Goal: Register for event/course

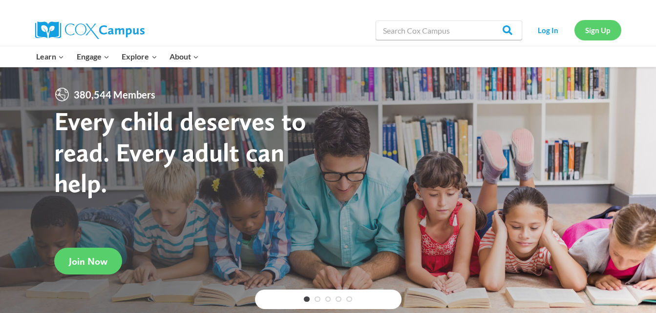
click at [598, 30] on link "Sign Up" at bounding box center [597, 30] width 47 height 20
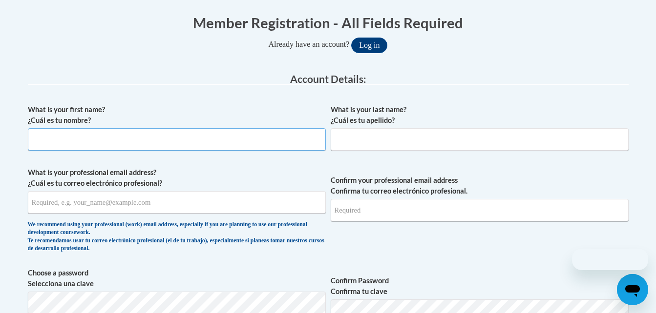
click at [170, 142] on input "What is your first name? ¿Cuál es tu nombre?" at bounding box center [177, 139] width 298 height 22
type input "Crystal"
type input "[PERSON_NAME]"
click at [97, 205] on input "What is your professional email address? ¿Cuál es tu correo electrónico profesi…" at bounding box center [177, 202] width 298 height 22
type input "[EMAIL_ADDRESS][DOMAIN_NAME]"
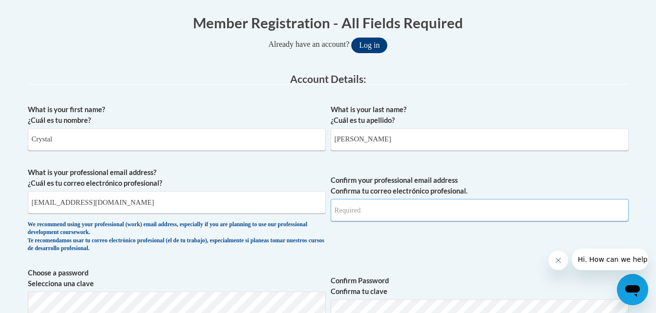
type input "cvall7751@ung.edu"
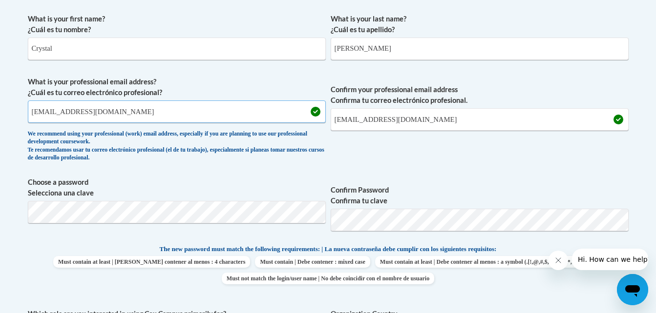
scroll to position [293, 0]
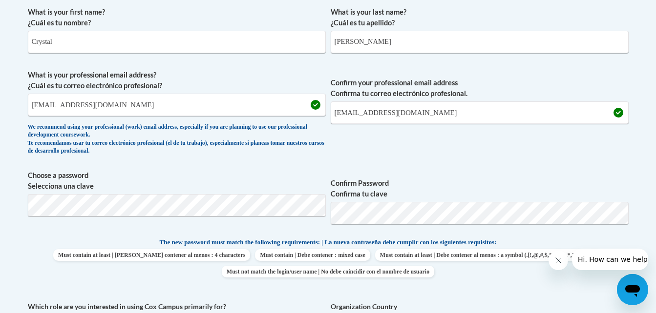
click at [370, 235] on div "What is your first name? ¿Cuál es tu nombre? Crystal What is your last name? ¿C…" at bounding box center [328, 224] width 600 height 445
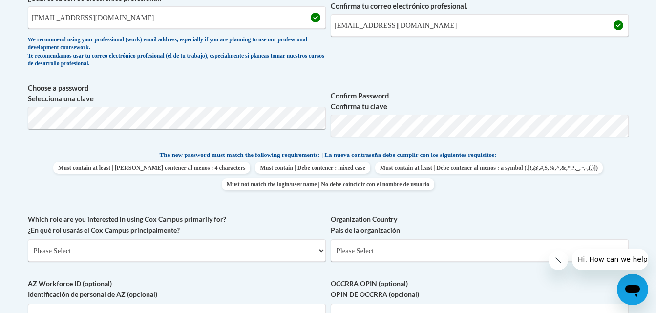
scroll to position [439, 0]
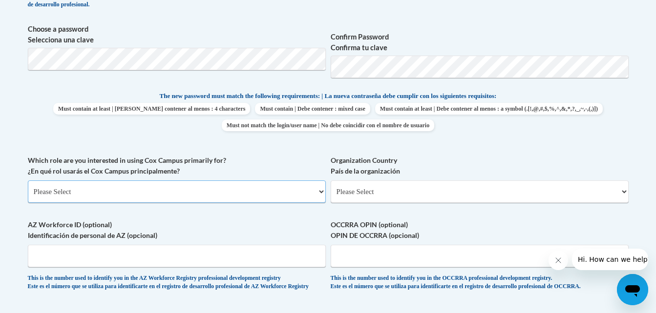
click at [86, 193] on select "Please Select College/University | Colegio/Universidad Community/Nonprofit Part…" at bounding box center [177, 192] width 298 height 22
select select "5a18ea06-2b54-4451-96f2-d152daf9eac5"
click at [28, 181] on select "Please Select College/University | Colegio/Universidad Community/Nonprofit Part…" at bounding box center [177, 192] width 298 height 22
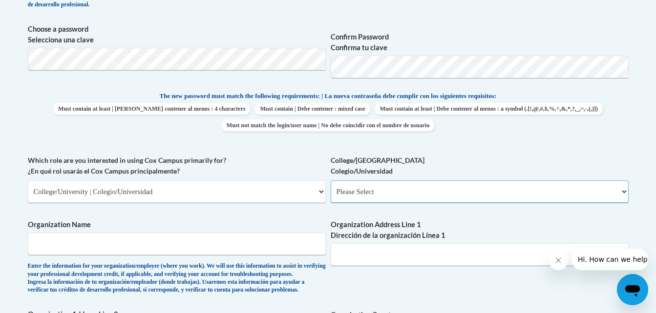
click at [387, 198] on select "Please Select College/University Staff | Empleado universitario College/Univers…" at bounding box center [479, 192] width 298 height 22
click at [385, 194] on select "Please Select College/University Staff | Empleado universitario College/Univers…" at bounding box center [479, 192] width 298 height 22
select select "99b32b07-cffc-426c-8bf6-0cd77760d84b"
click at [330, 181] on select "Please Select College/University Staff | Empleado universitario College/Univers…" at bounding box center [479, 192] width 298 height 22
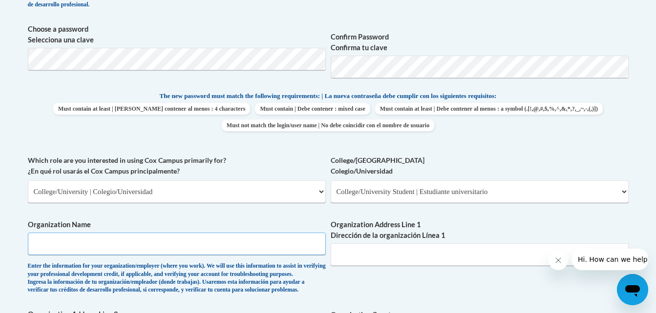
click at [95, 248] on input "Organization Name" at bounding box center [177, 244] width 298 height 22
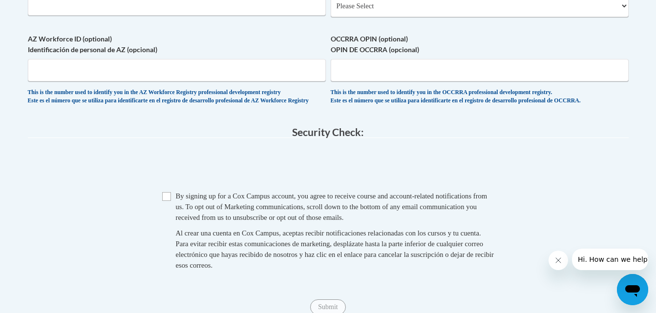
scroll to position [781, 0]
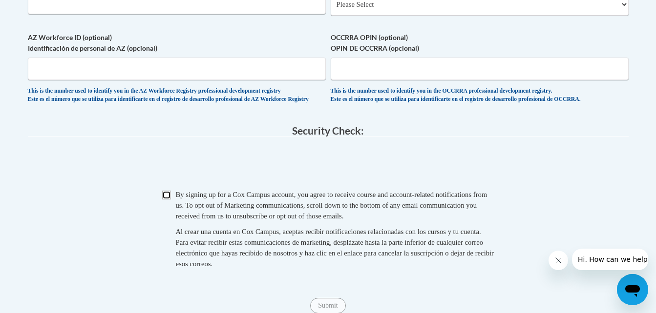
click at [166, 200] on input "Checkbox" at bounding box center [166, 195] width 9 height 9
checkbox input "true"
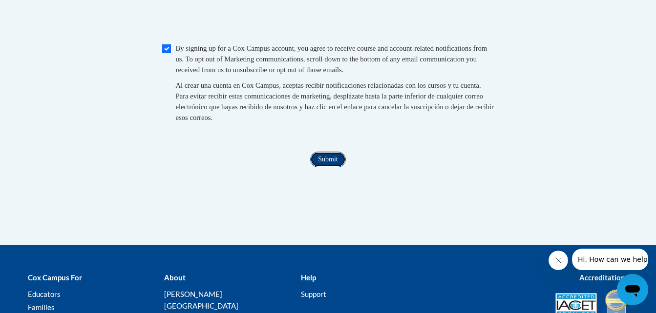
click at [323, 167] on input "Submit" at bounding box center [327, 160] width 35 height 16
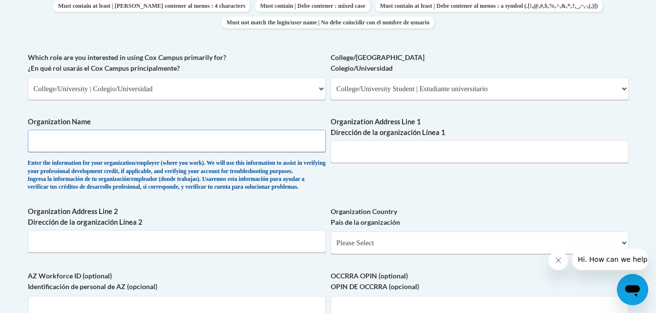
scroll to position [526, 0]
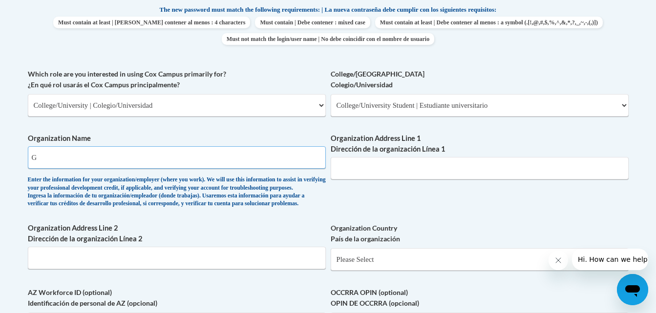
click at [141, 159] on input "G" at bounding box center [177, 157] width 298 height 22
click at [386, 169] on input "Organization Address Line 1 Dirección de la organización Línea 1" at bounding box center [479, 168] width 298 height 22
click at [88, 153] on input "G" at bounding box center [177, 157] width 298 height 22
type input "Gainesville City School"
click at [362, 171] on input "Organization Address Line 1 Dirección de la organización Línea 1" at bounding box center [479, 168] width 298 height 22
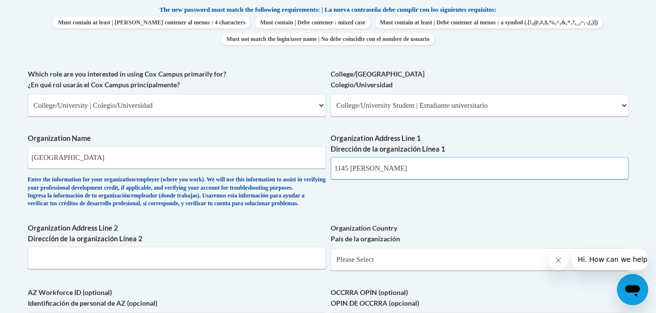
type input "1145 McEver Rd"
click at [380, 210] on div "What is your first name? ¿Cuál es tu nombre? Crystal What is your last name? ¿C…" at bounding box center [328, 68] width 600 height 599
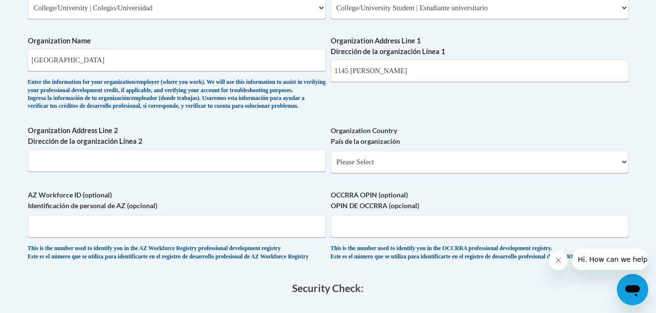
scroll to position [817, 0]
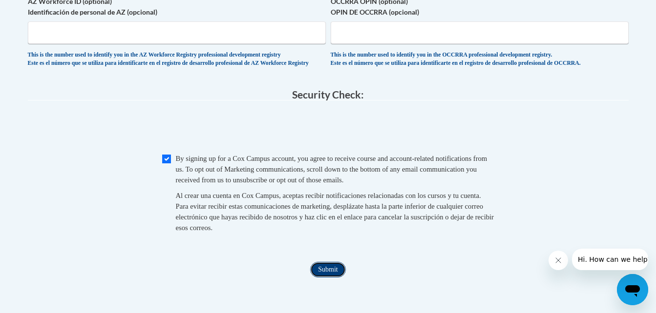
click at [320, 278] on input "Submit" at bounding box center [327, 270] width 35 height 16
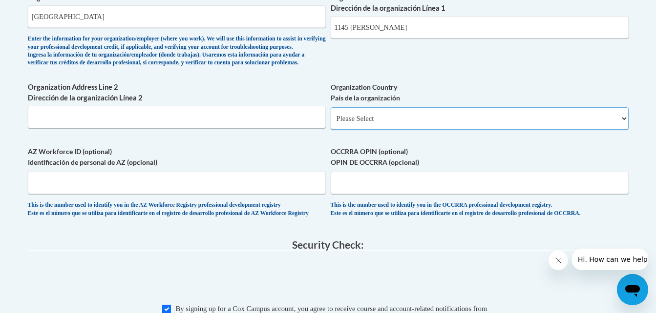
scroll to position [644, 0]
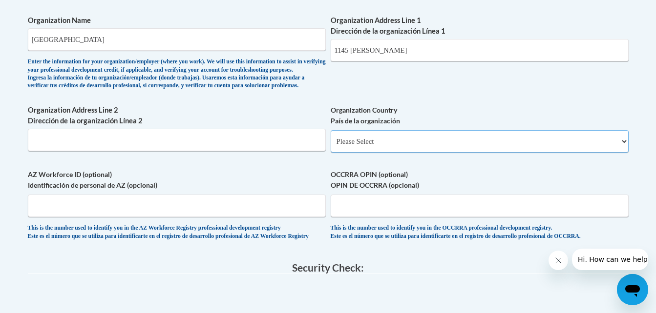
click at [378, 153] on select "Please Select United States | Estados Unidos Outside of the United States | Fue…" at bounding box center [479, 141] width 298 height 22
select select "ad49bcad-a171-4b2e-b99c-48b446064914"
click at [330, 146] on select "Please Select United States | Estados Unidos Outside of the United States | Fue…" at bounding box center [479, 141] width 298 height 22
select select
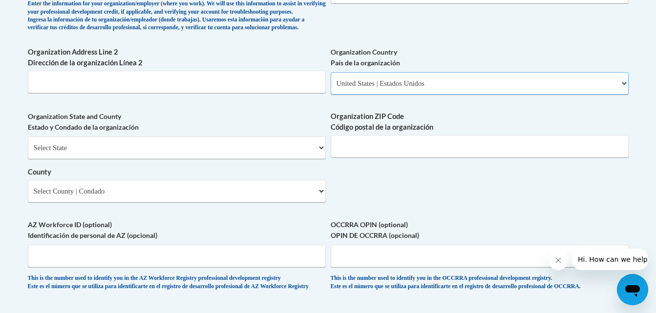
scroll to position [693, 0]
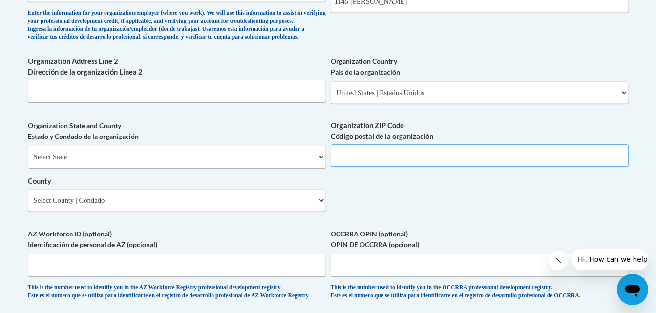
click at [383, 167] on input "Organization ZIP Code Código postal de la organización" at bounding box center [479, 155] width 298 height 22
type input "30504"
click at [102, 168] on select "Select State Alabama Alaska Arizona Arkansas California Colorado Connecticut De…" at bounding box center [177, 157] width 298 height 22
select select "Georgia"
click at [28, 162] on select "Select State Alabama Alaska Arizona Arkansas California Colorado Connecticut De…" at bounding box center [177, 157] width 298 height 22
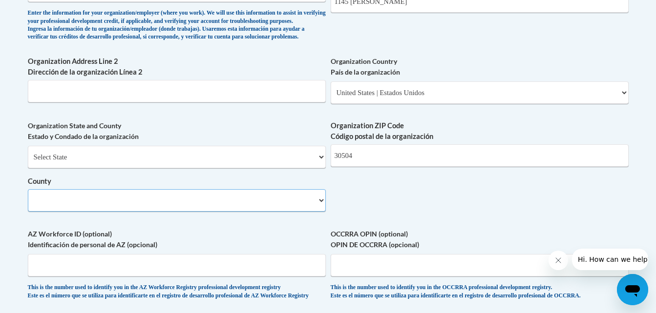
click at [48, 212] on select "County" at bounding box center [177, 200] width 298 height 22
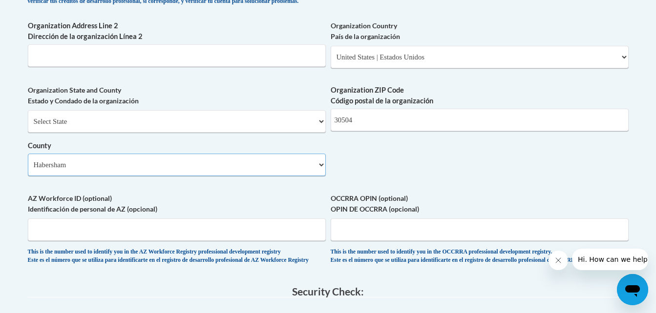
scroll to position [741, 0]
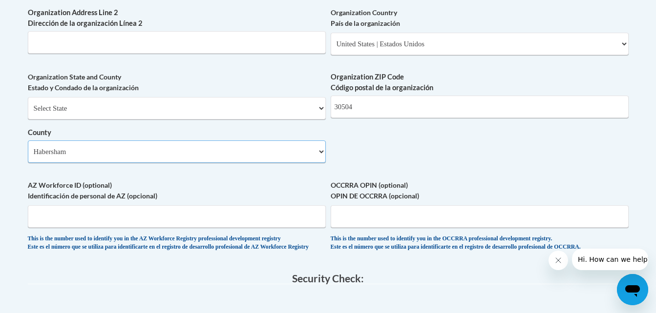
click at [324, 163] on select "Select County Appling Atkinson Bacon Baker Baldwin Banks Barrow Bartow Ben Hill…" at bounding box center [177, 152] width 298 height 22
select select "Hall"
click at [28, 157] on select "Select County Appling Atkinson Bacon Baker Baldwin Banks Barrow Bartow Ben Hill…" at bounding box center [177, 152] width 298 height 22
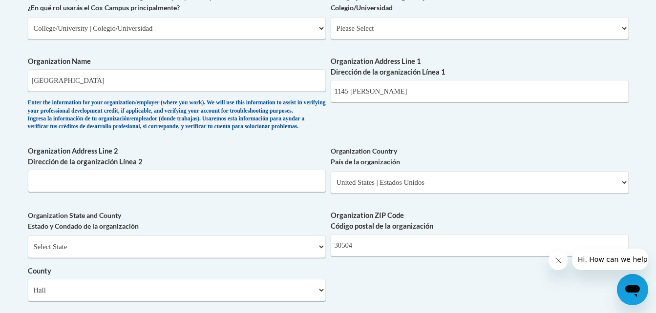
scroll to position [595, 0]
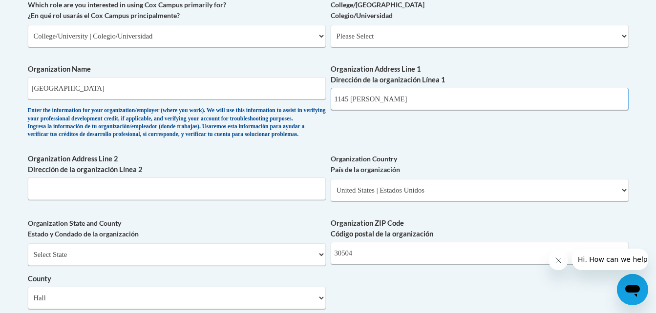
click at [390, 101] on input "1145 McEver Rd" at bounding box center [479, 99] width 298 height 22
click at [418, 101] on input "1145 Mc Ever Rd" at bounding box center [479, 99] width 298 height 22
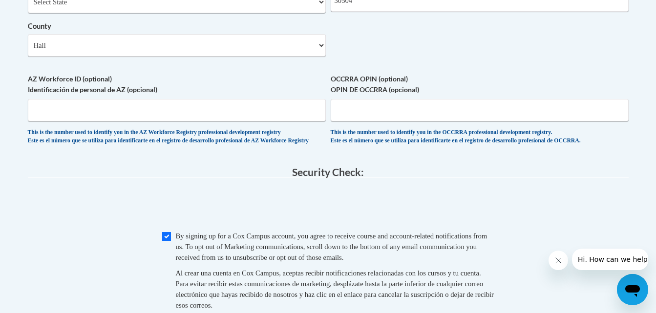
scroll to position [986, 0]
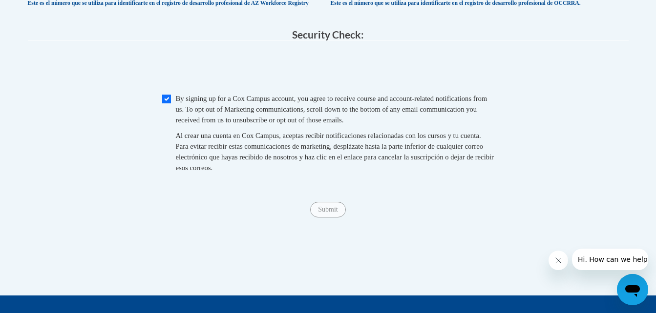
type input "1145 Mc Ever Rd"
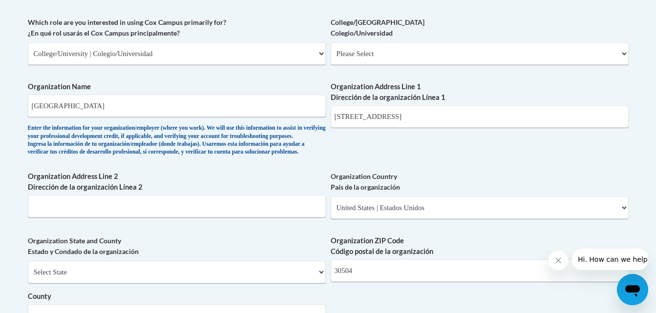
scroll to position [546, 0]
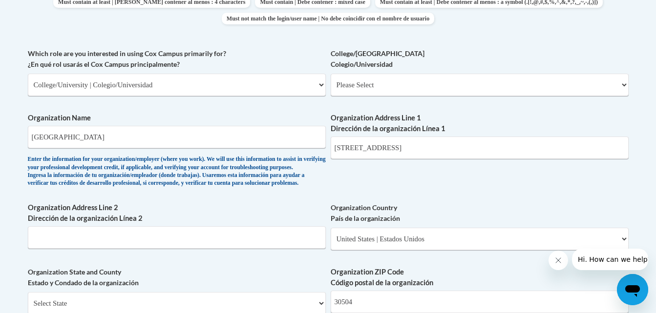
click at [420, 175] on div "What is your first name? ¿Cuál es tu nombre? Crystal What is your last name? ¿C…" at bounding box center [328, 103] width 600 height 708
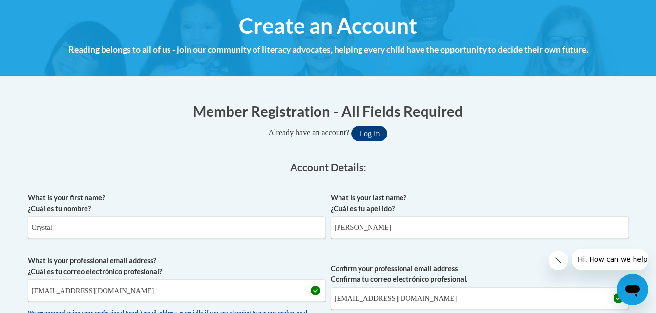
scroll to position [926, 0]
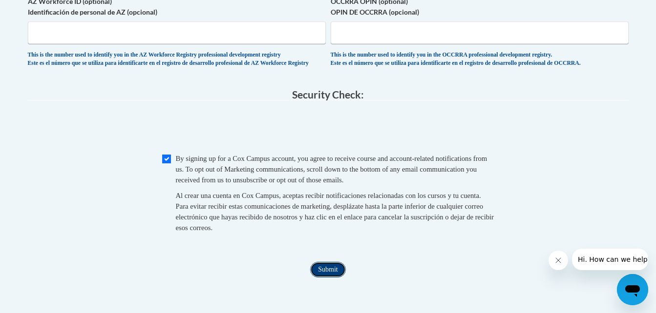
click at [324, 278] on input "Submit" at bounding box center [327, 270] width 35 height 16
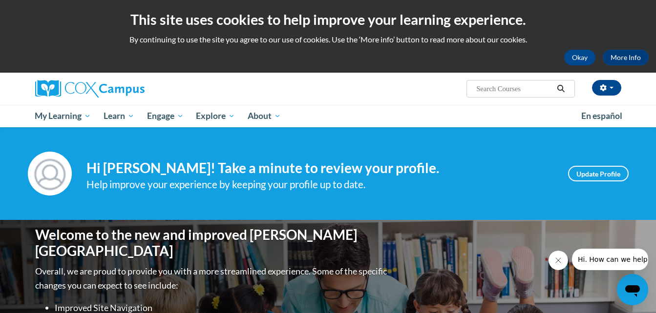
click at [494, 87] on input "Search..." at bounding box center [514, 89] width 78 height 12
type input "response to intervention"
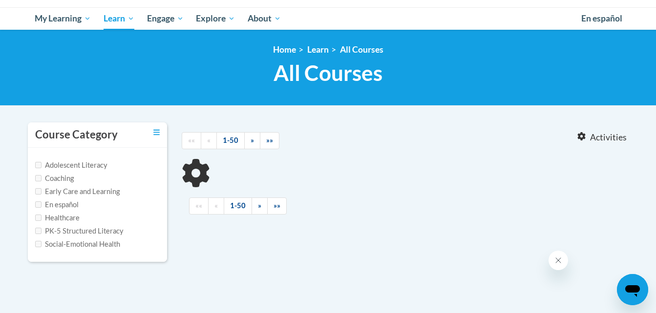
type input "response to intervention"
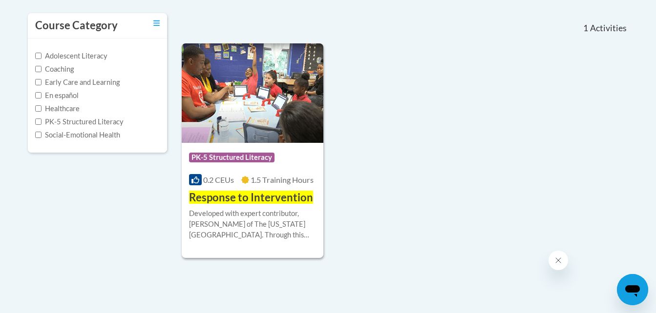
scroll to position [244, 0]
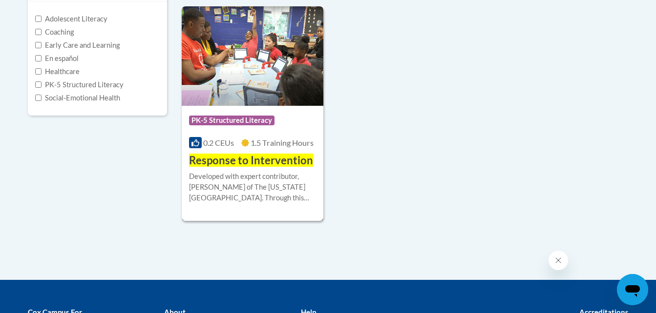
click at [226, 81] on img at bounding box center [253, 56] width 142 height 100
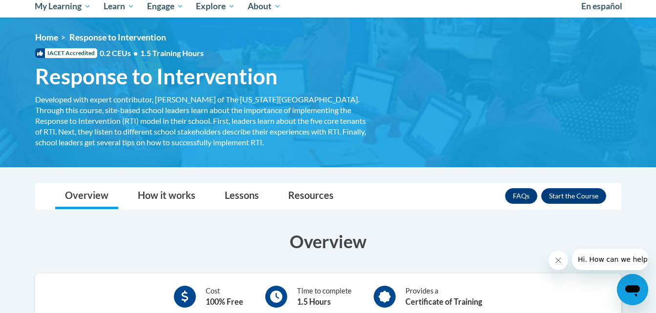
scroll to position [146, 0]
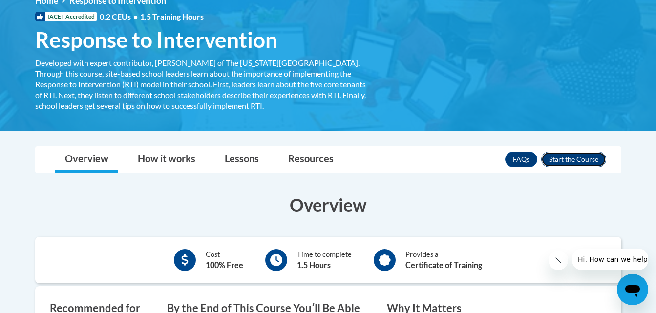
click at [582, 157] on button "Enroll" at bounding box center [573, 160] width 65 height 16
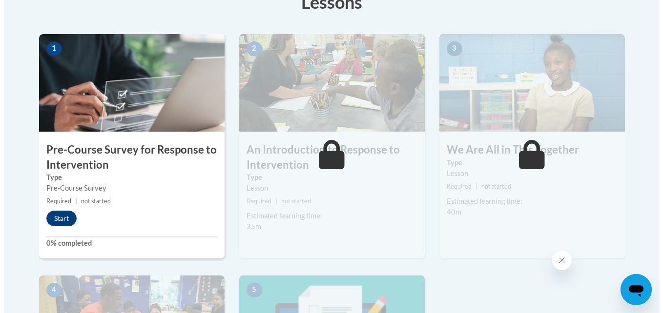
scroll to position [293, 0]
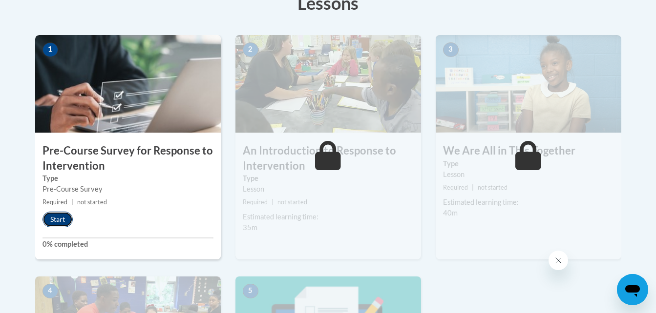
click at [62, 220] on button "Start" at bounding box center [57, 220] width 30 height 16
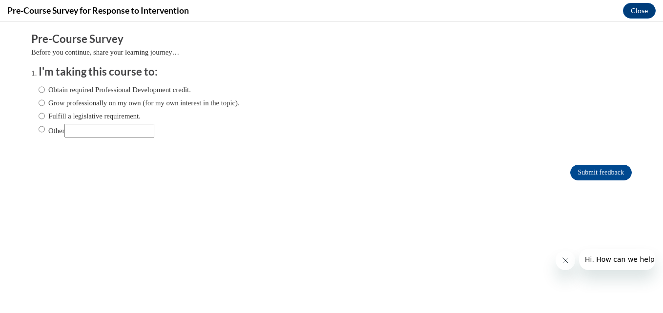
scroll to position [0, 0]
click at [39, 129] on input "Other" at bounding box center [42, 129] width 6 height 11
radio input "true"
click at [110, 134] on input "Other" at bounding box center [109, 131] width 90 height 14
type input "School"
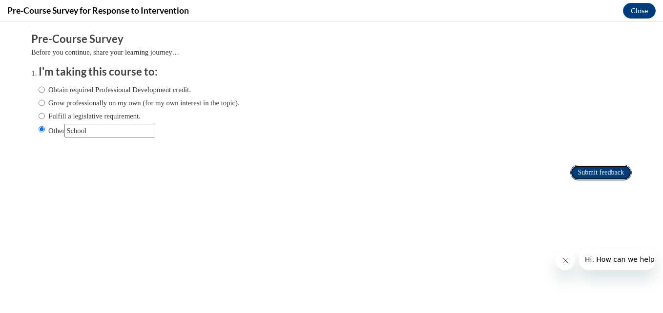
click at [598, 176] on input "Submit feedback" at bounding box center [601, 173] width 62 height 16
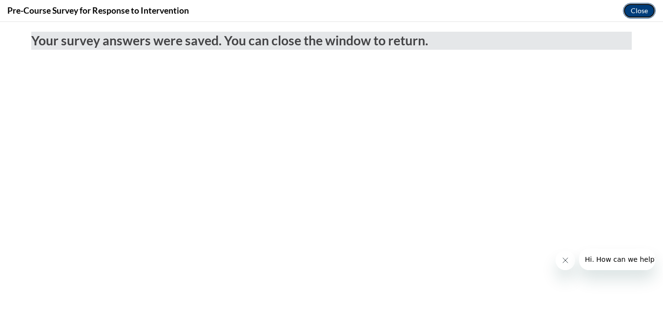
click at [634, 9] on button "Close" at bounding box center [639, 11] width 33 height 16
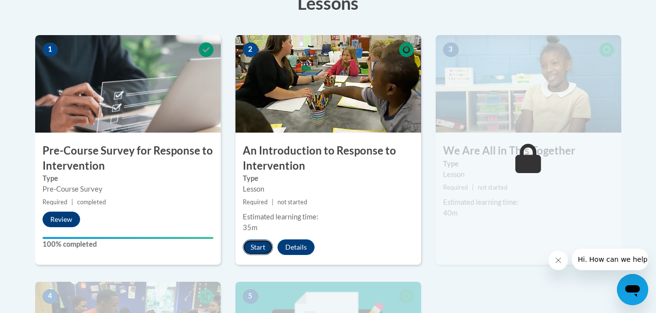
click at [261, 244] on button "Start" at bounding box center [258, 248] width 30 height 16
